Goal: Task Accomplishment & Management: Manage account settings

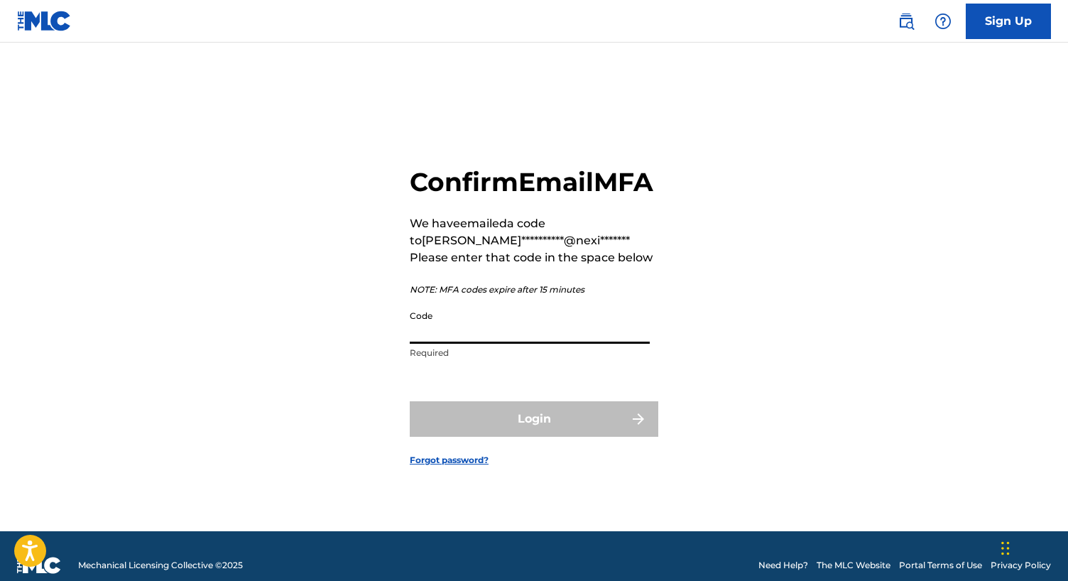
click at [442, 342] on input "Code" at bounding box center [530, 323] width 240 height 40
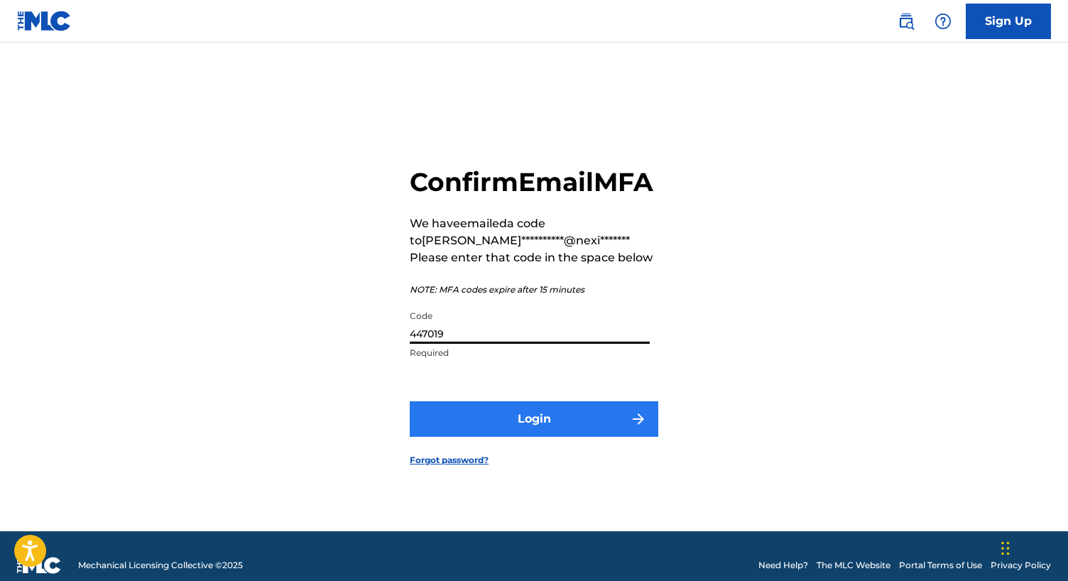
type input "447019"
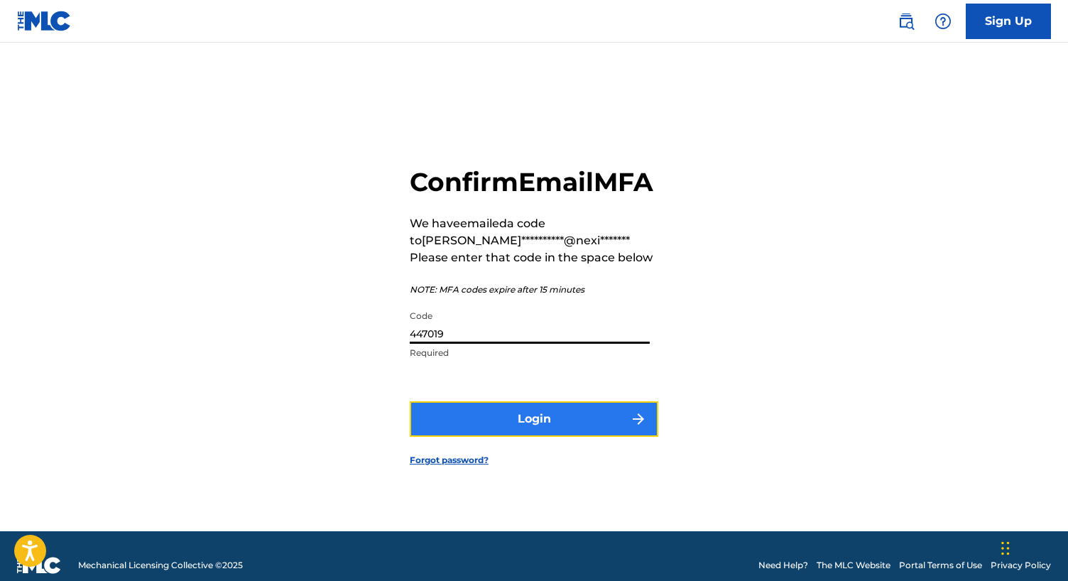
click at [551, 434] on button "Login" at bounding box center [534, 419] width 249 height 36
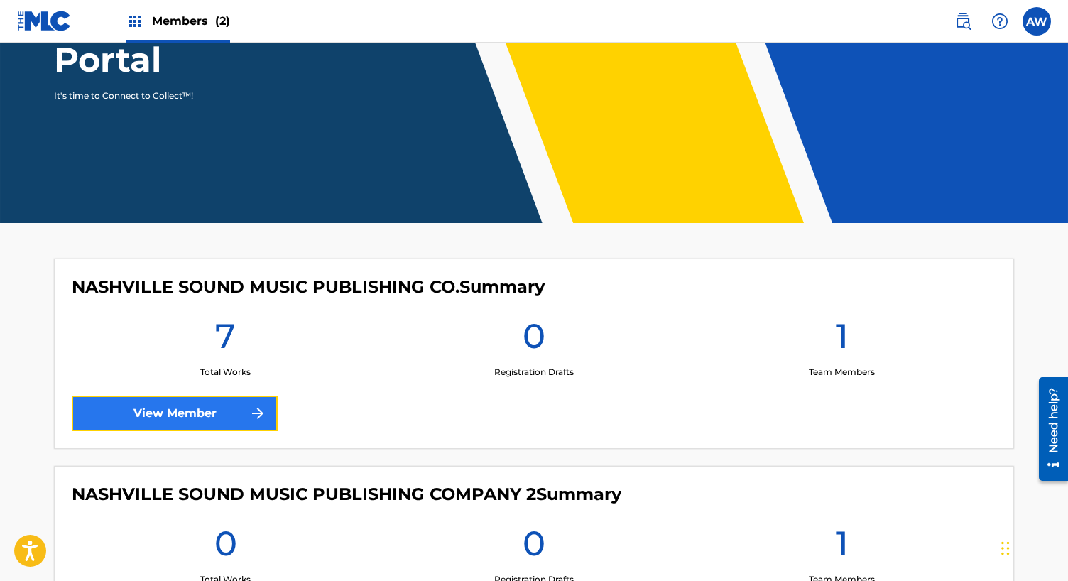
click at [141, 415] on link "View Member" at bounding box center [175, 413] width 206 height 36
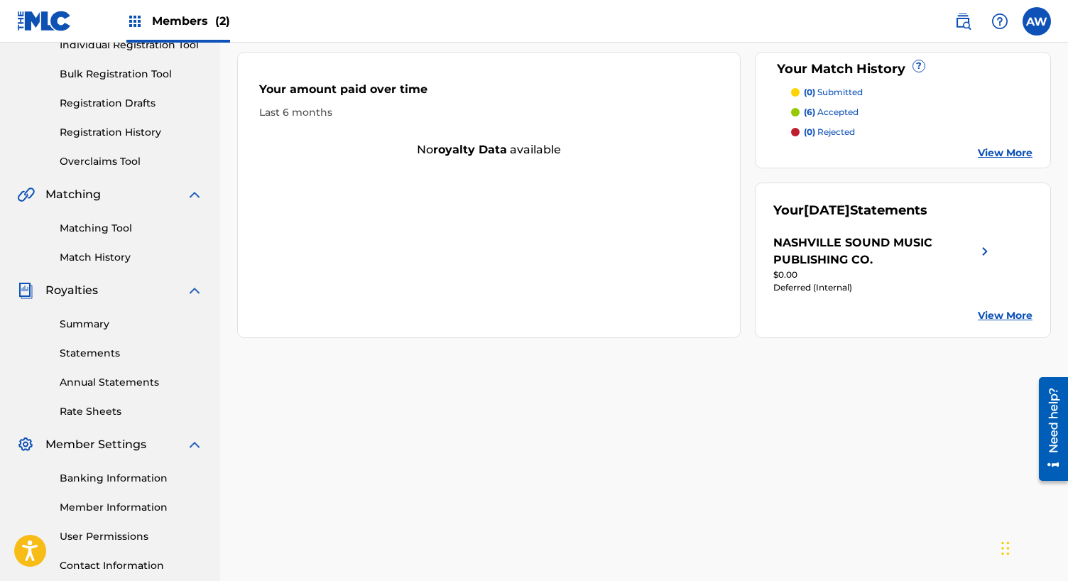
scroll to position [290, 0]
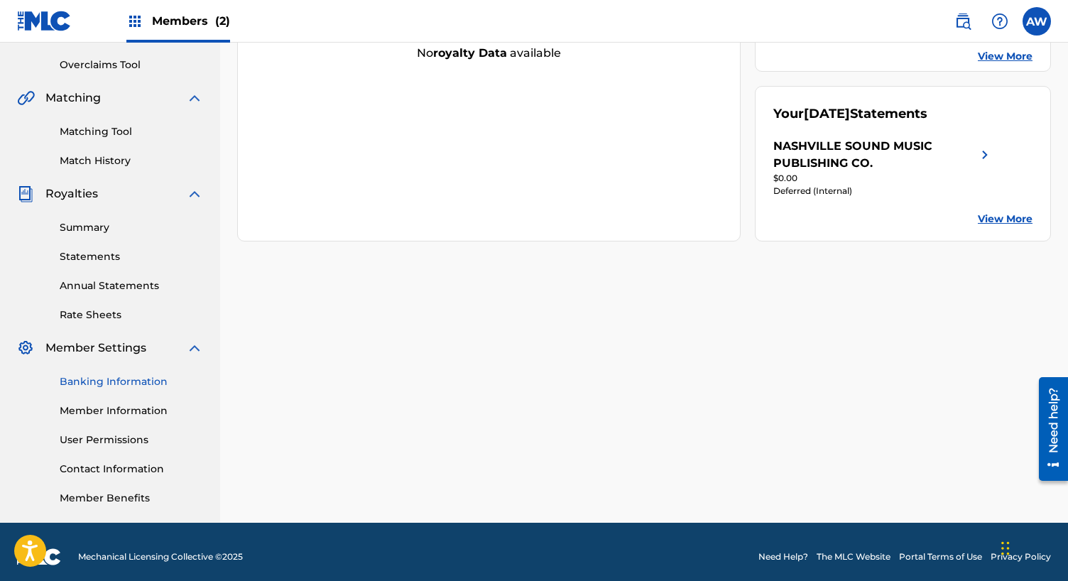
click at [92, 381] on link "Banking Information" at bounding box center [131, 381] width 143 height 15
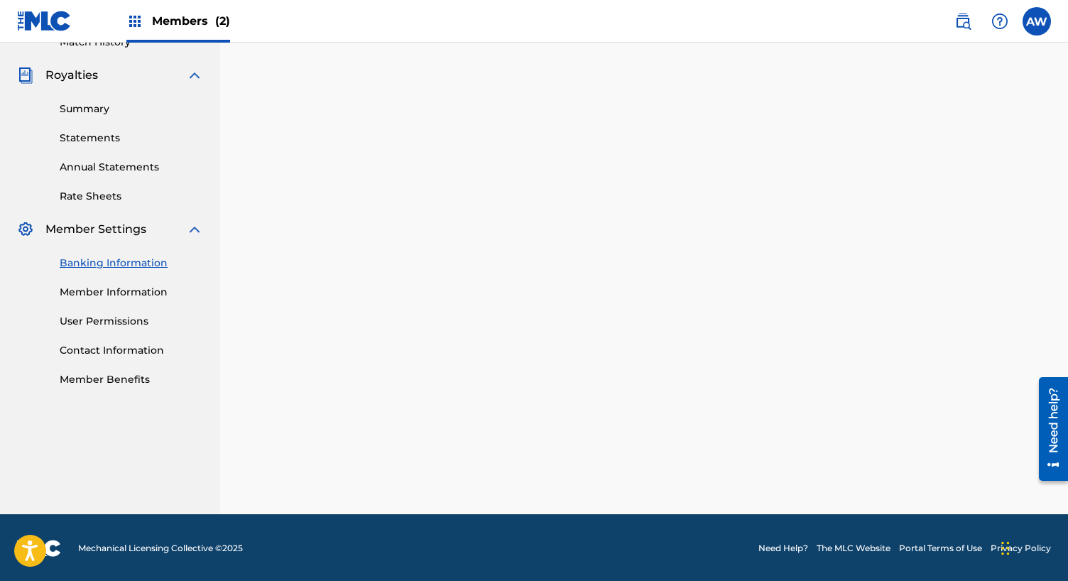
scroll to position [300, 0]
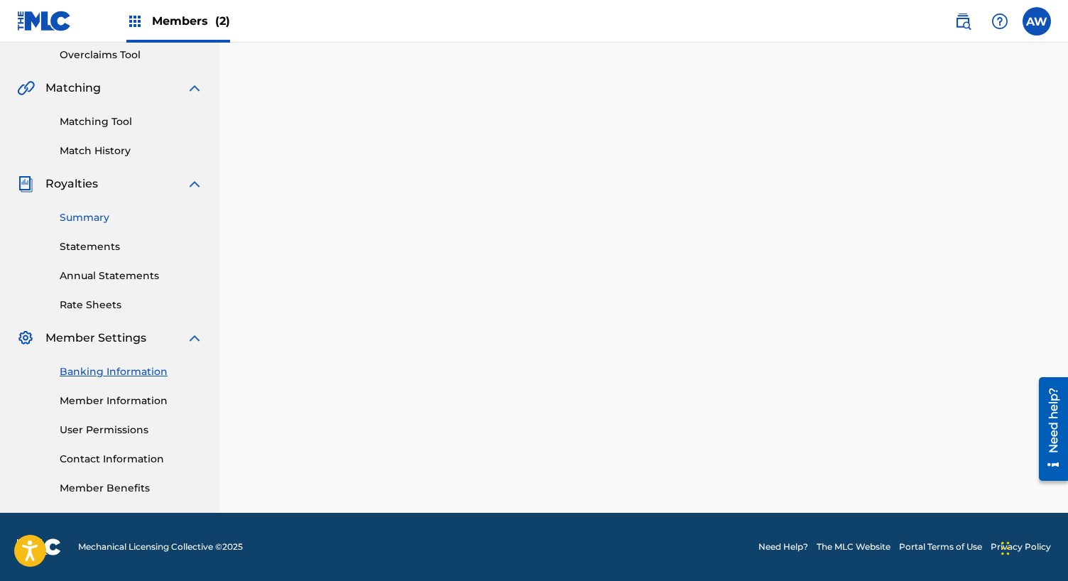
click at [89, 218] on link "Summary" at bounding box center [131, 217] width 143 height 15
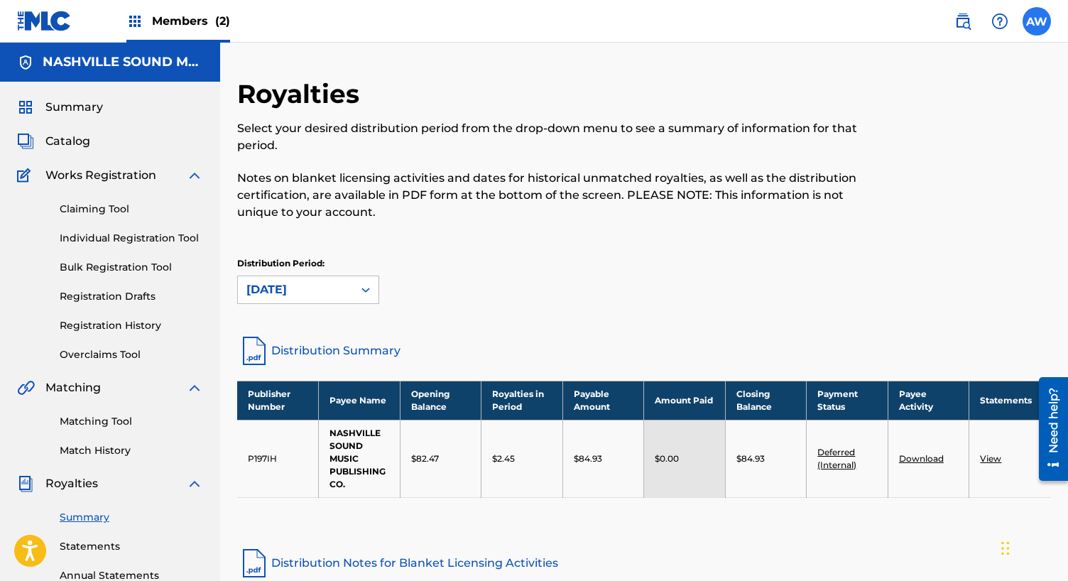
click at [1030, 21] on label at bounding box center [1036, 21] width 28 height 28
click at [1037, 21] on input "AW [PERSON_NAME] [EMAIL_ADDRESS][DOMAIN_NAME] Notification Preferences Profile …" at bounding box center [1037, 21] width 0 height 0
click at [895, 201] on p "Log out" at bounding box center [899, 201] width 33 height 13
click at [1037, 21] on input "AW [PERSON_NAME] [EMAIL_ADDRESS][DOMAIN_NAME] Notification Preferences Profile …" at bounding box center [1037, 21] width 0 height 0
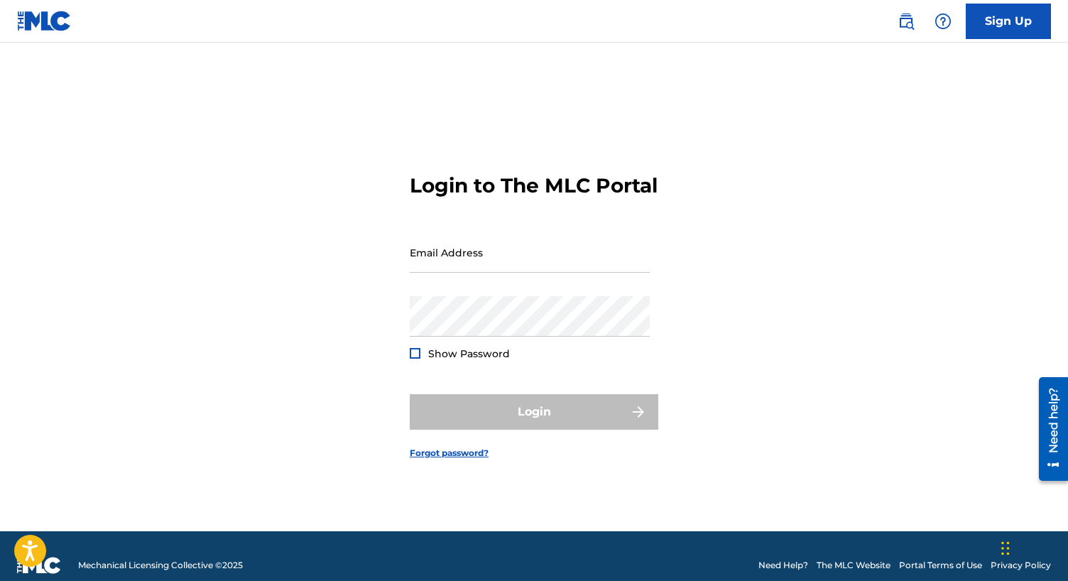
type input "[EMAIL_ADDRESS][DOMAIN_NAME]"
